Goal: Information Seeking & Learning: Compare options

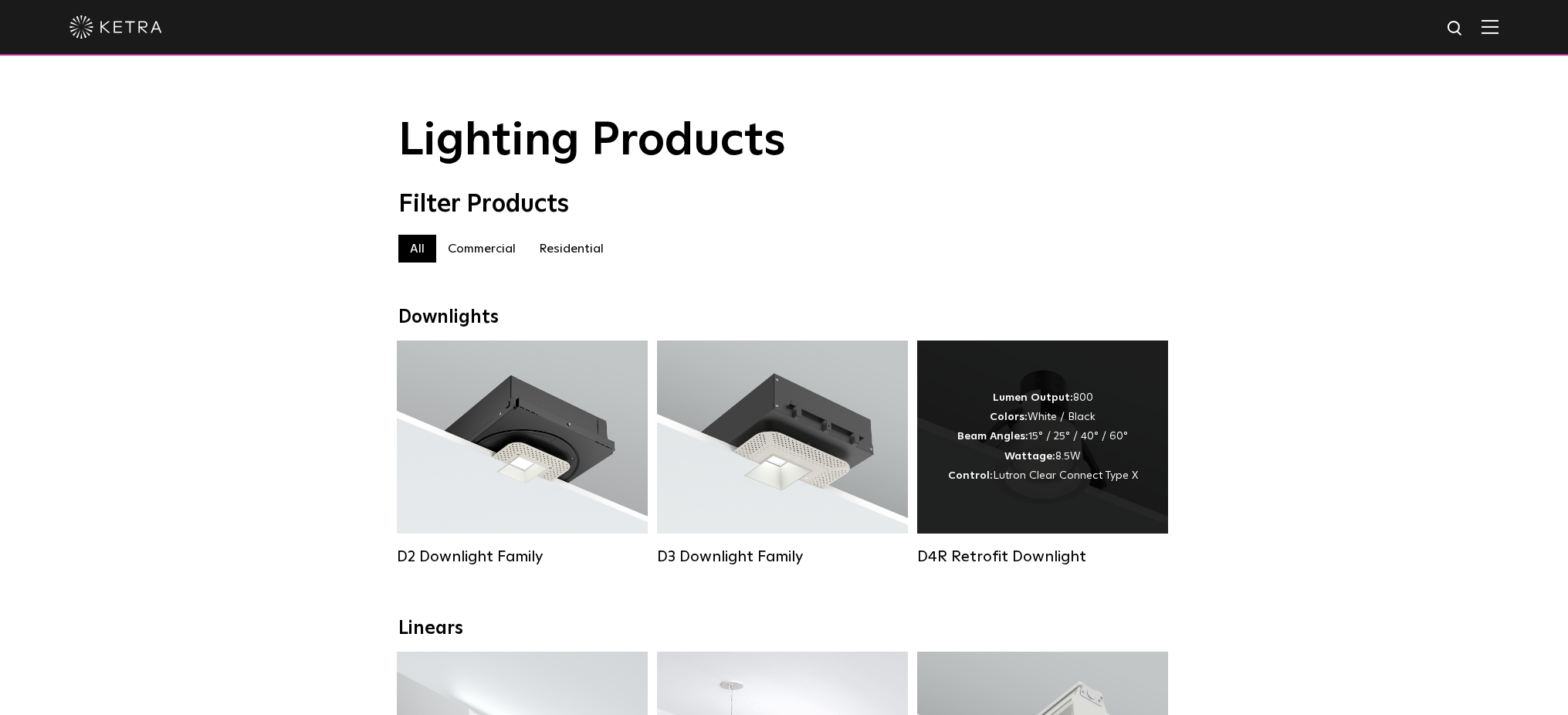
click at [1054, 493] on div "Lumen Output: 800 Colors: White / Black Beam Angles: 15° / 25° / 40° / 60° Watt…" at bounding box center [1043, 436] width 251 height 193
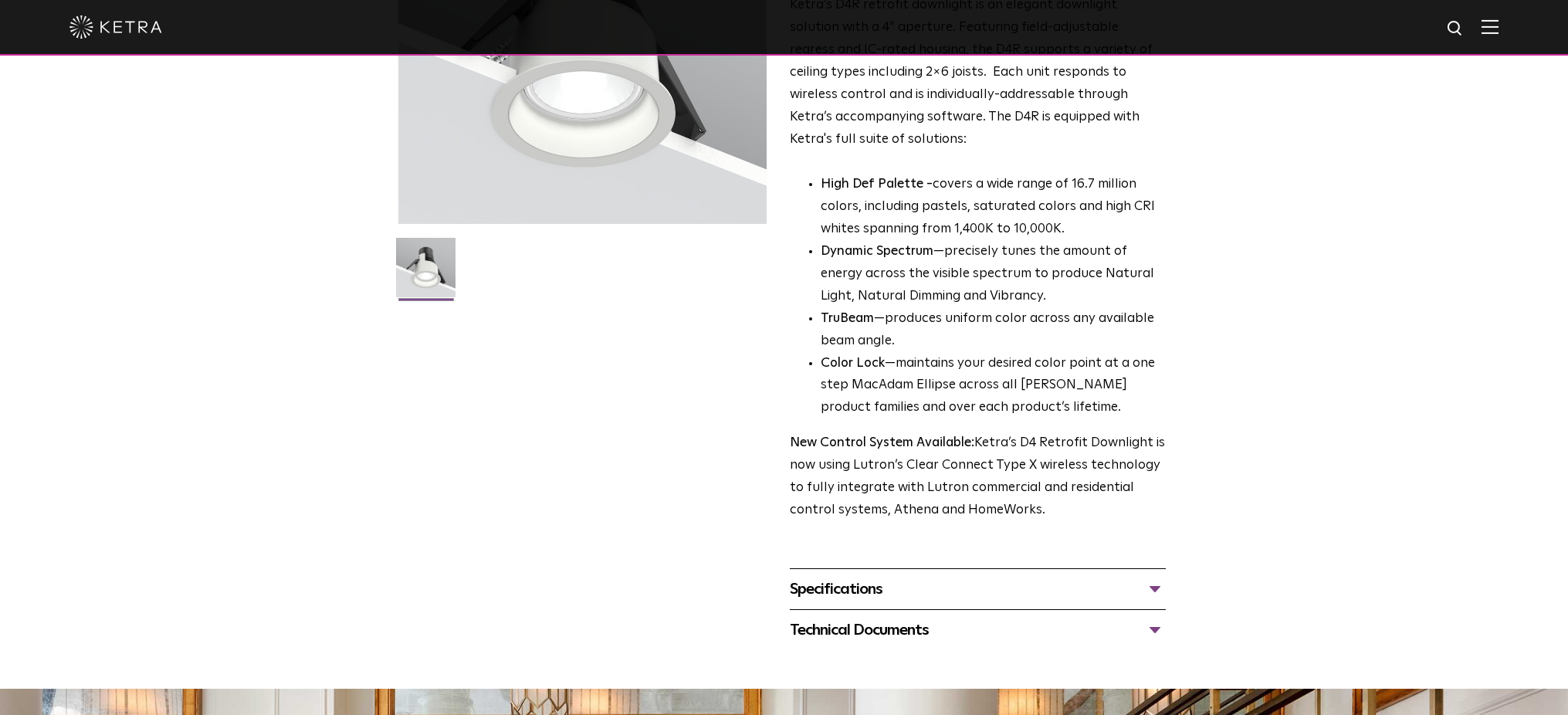
scroll to position [309, 0]
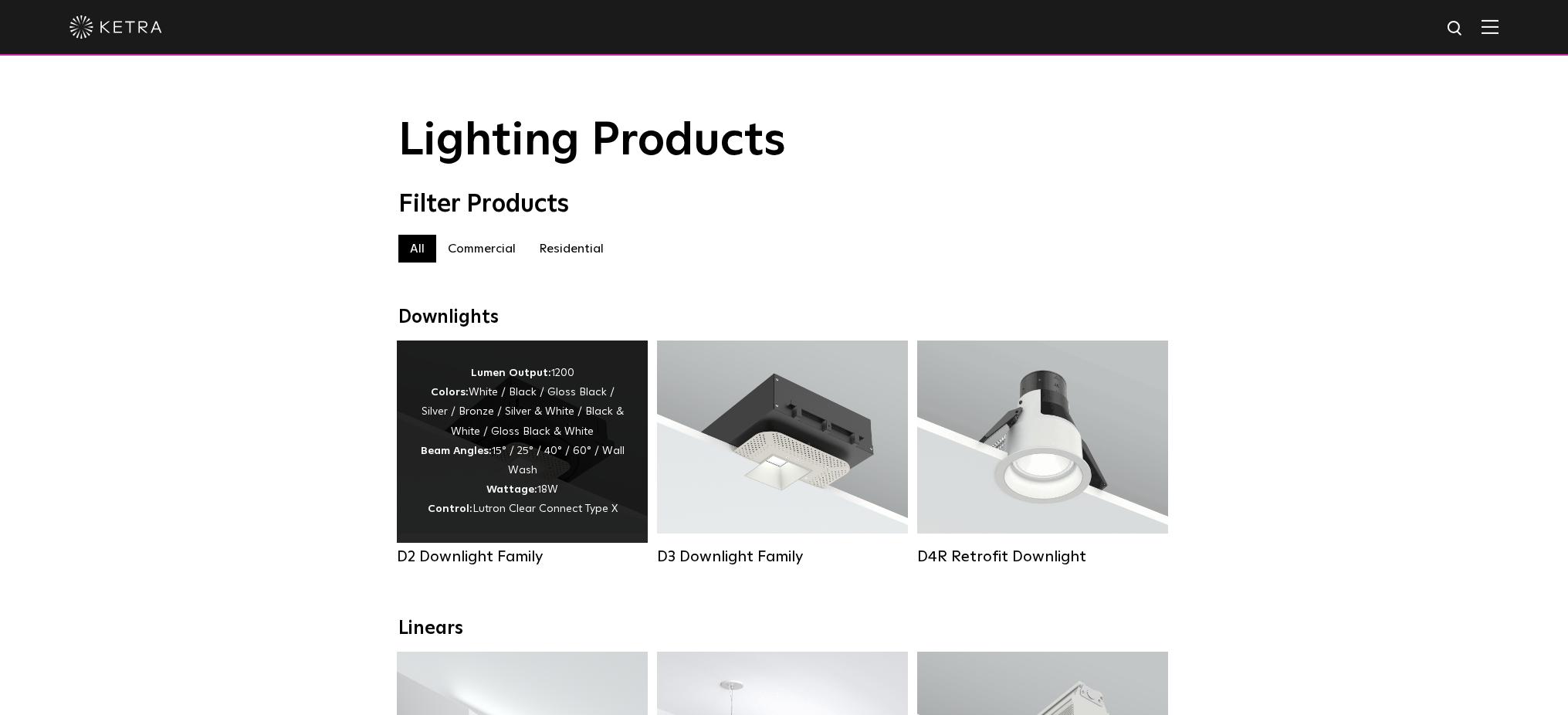
click at [607, 482] on div "Lumen Output: 1200 Colors: White / Black / Gloss Black / Silver / Bronze / Silv…" at bounding box center [522, 441] width 204 height 156
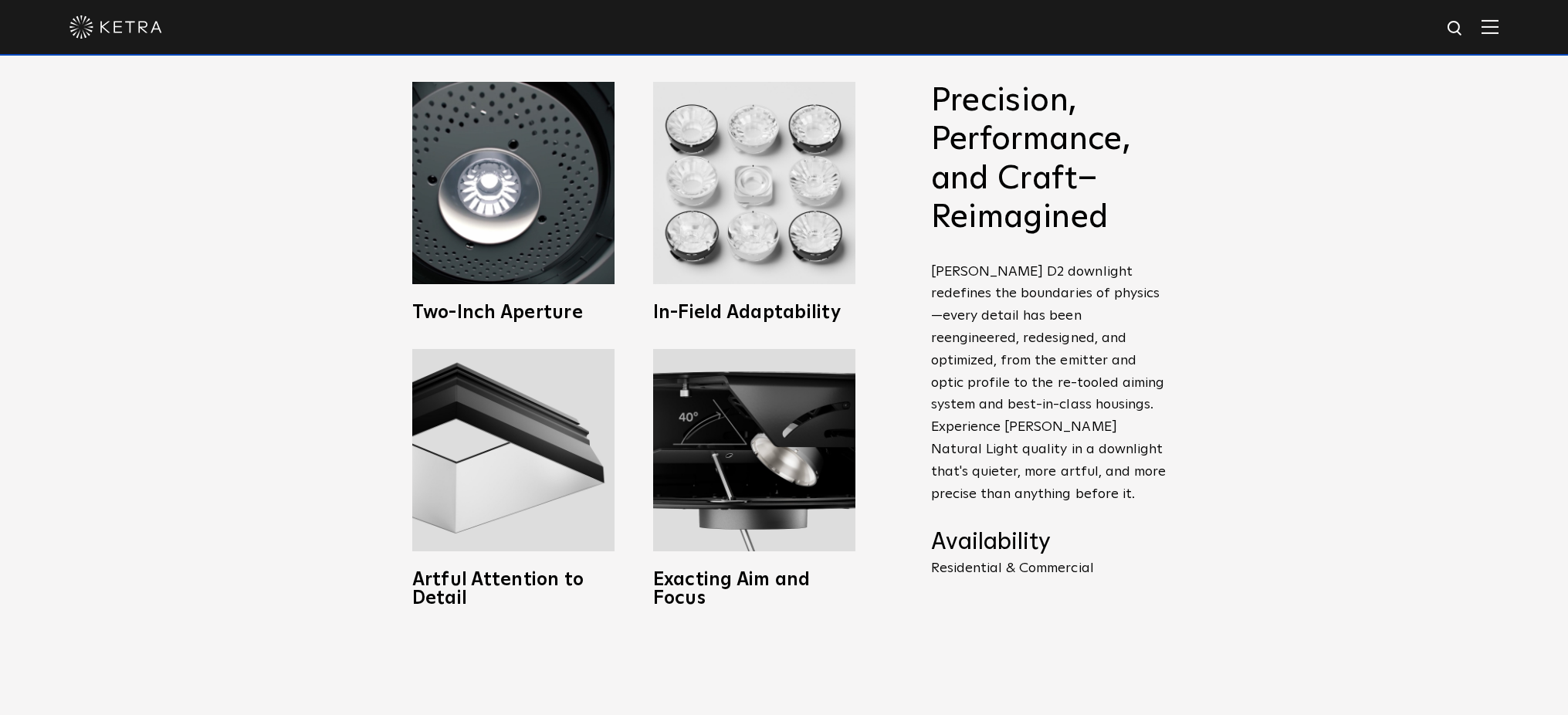
scroll to position [772, 0]
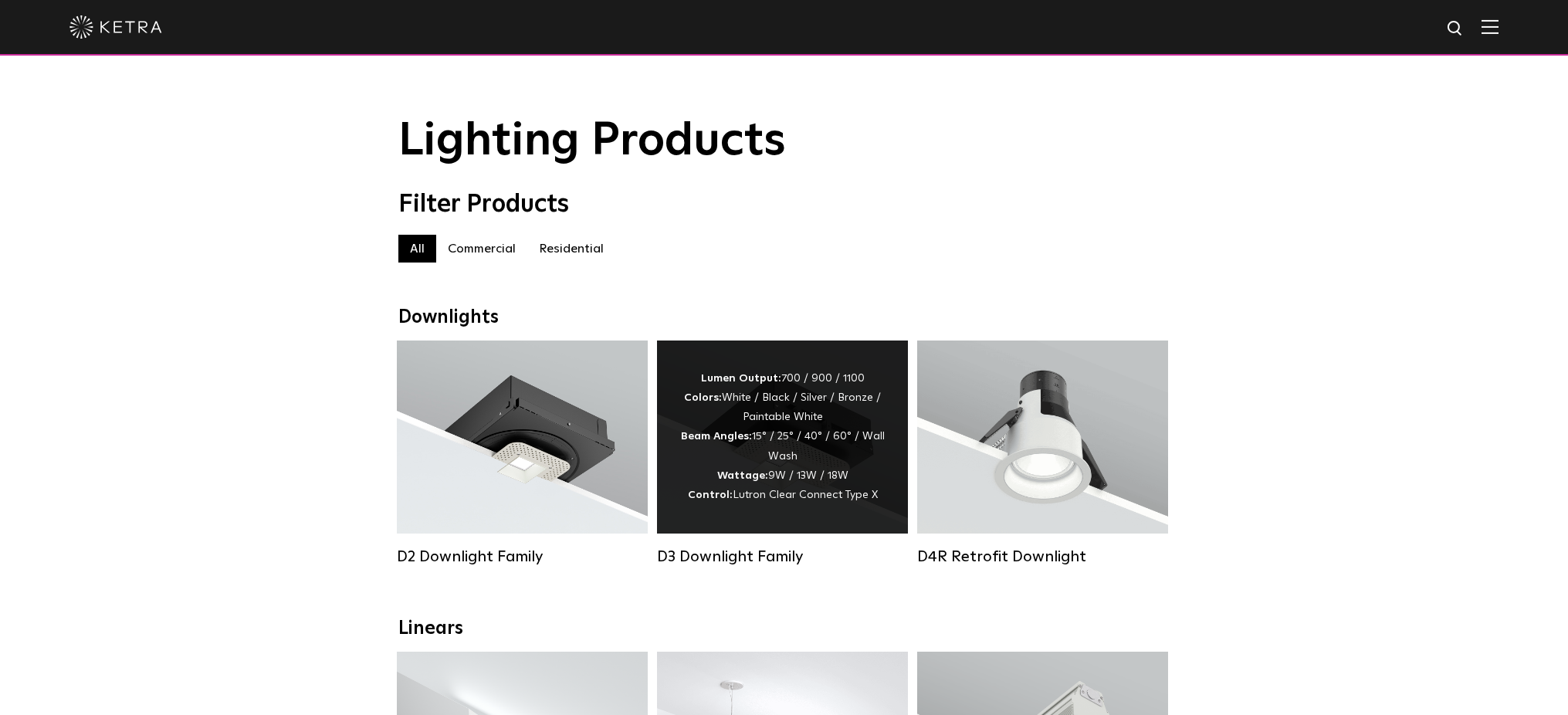
click at [799, 482] on div "Lumen Output: 700 / 900 / 1100 Colors: White / Black / Silver / Bronze / Painta…" at bounding box center [782, 436] width 204 height 136
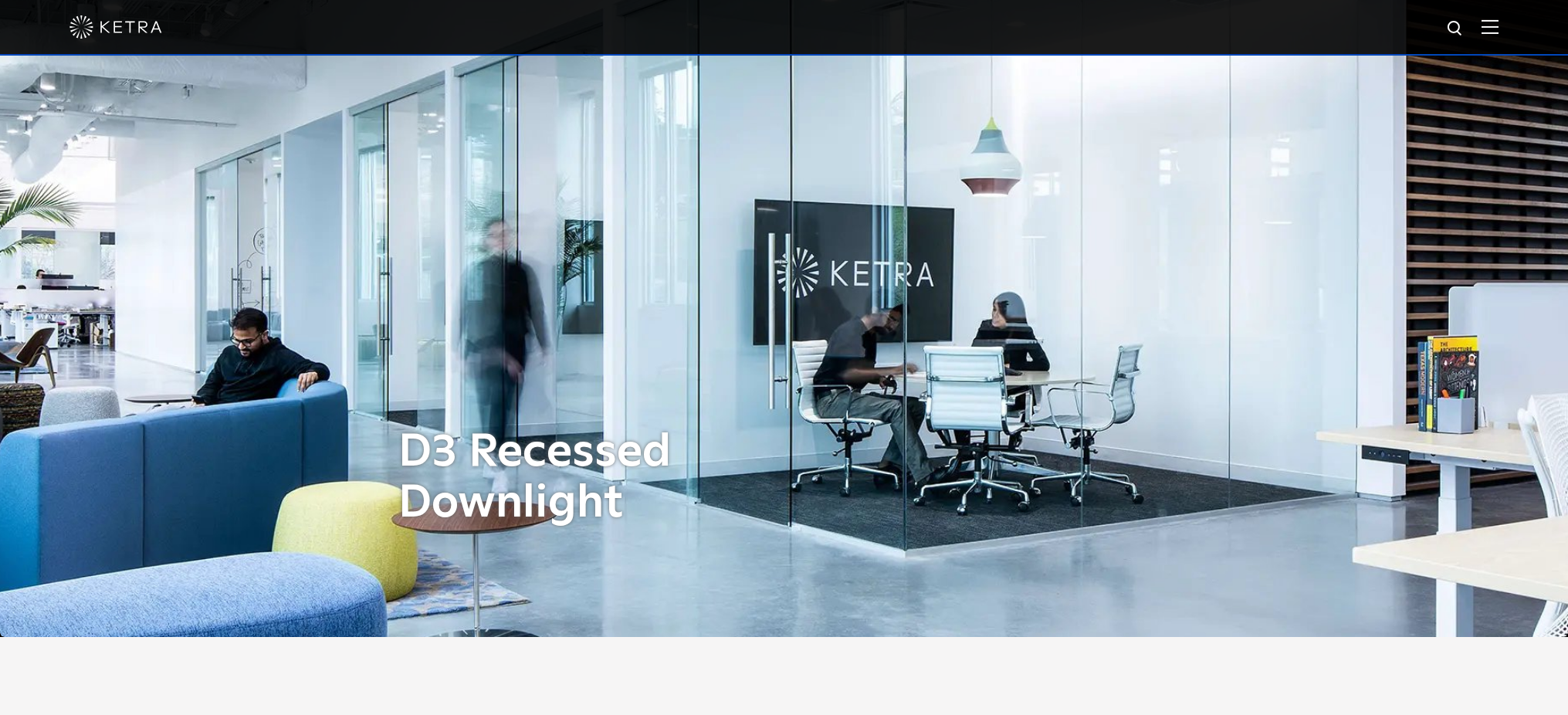
scroll to position [77, 0]
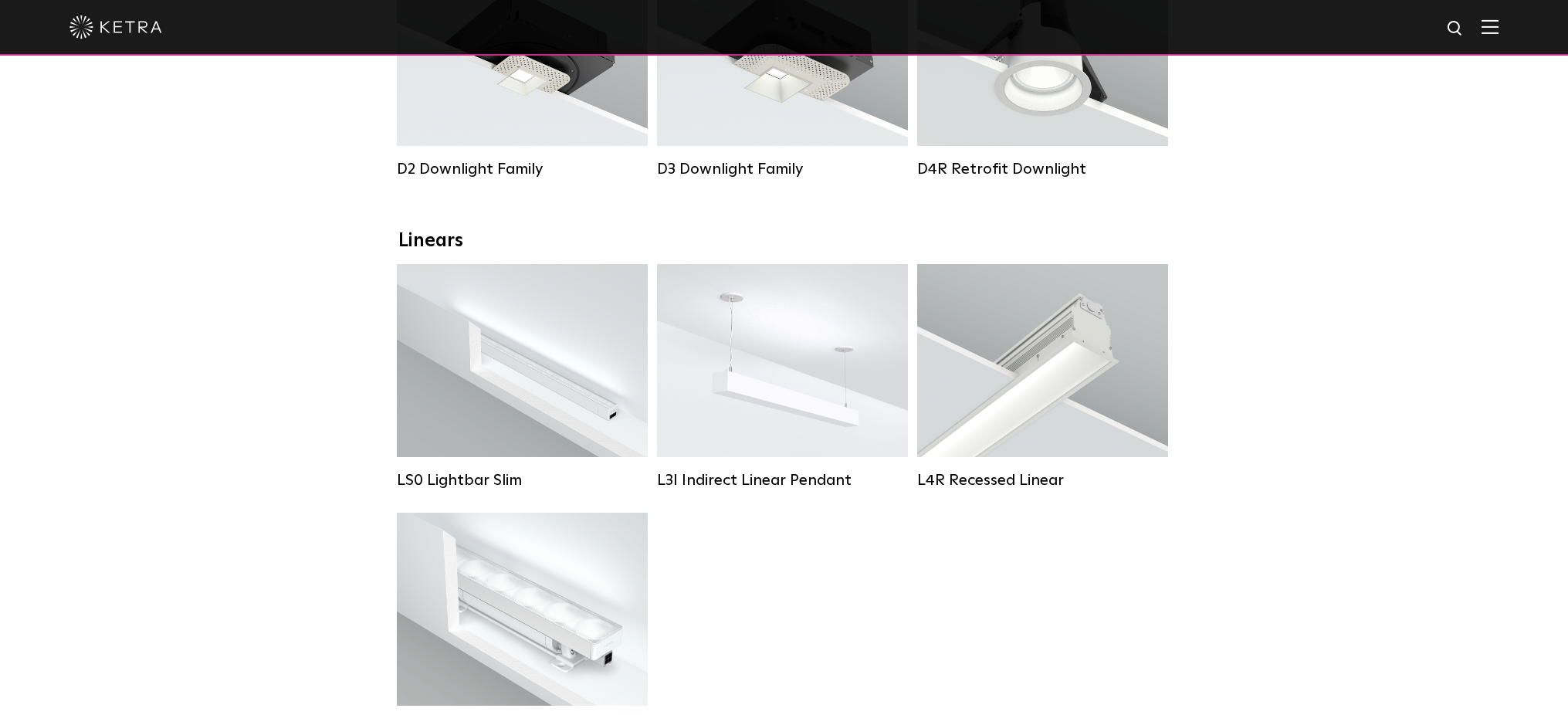
scroll to position [386, 0]
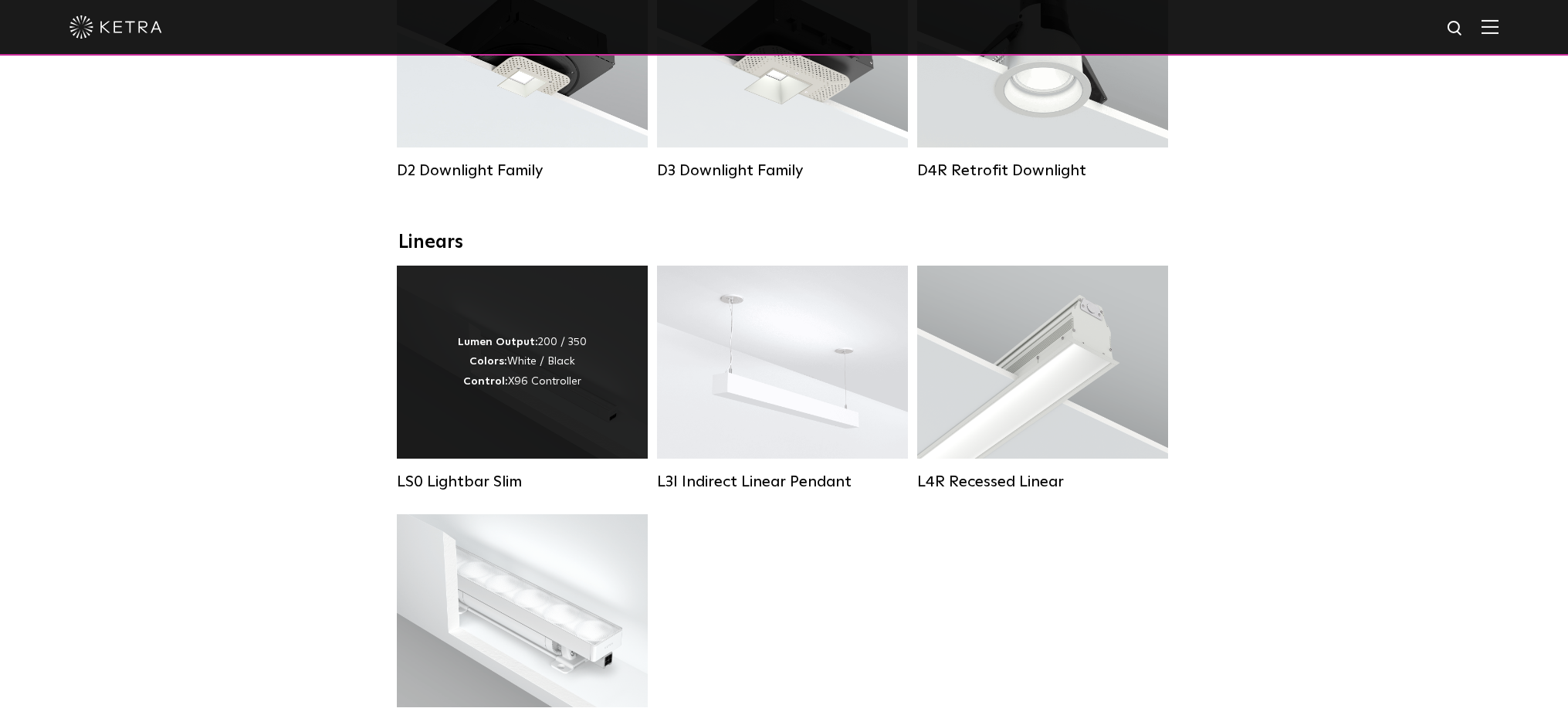
click at [537, 448] on div "Lumen Output: 200 / 350 Colors: White / Black Control: X96 Controller" at bounding box center [522, 362] width 251 height 193
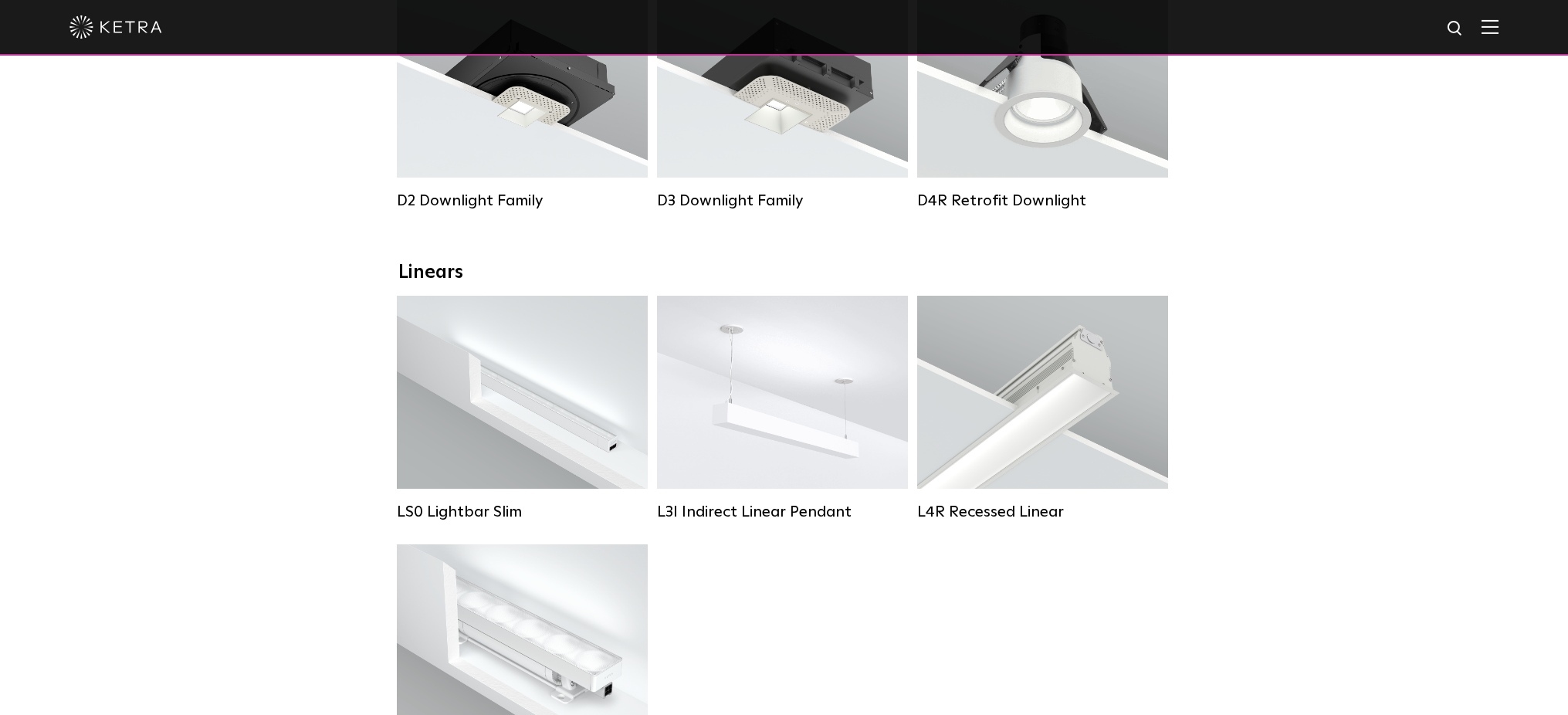
scroll to position [386, 0]
